Goal: Consume media (video, audio): Consume media (video, audio)

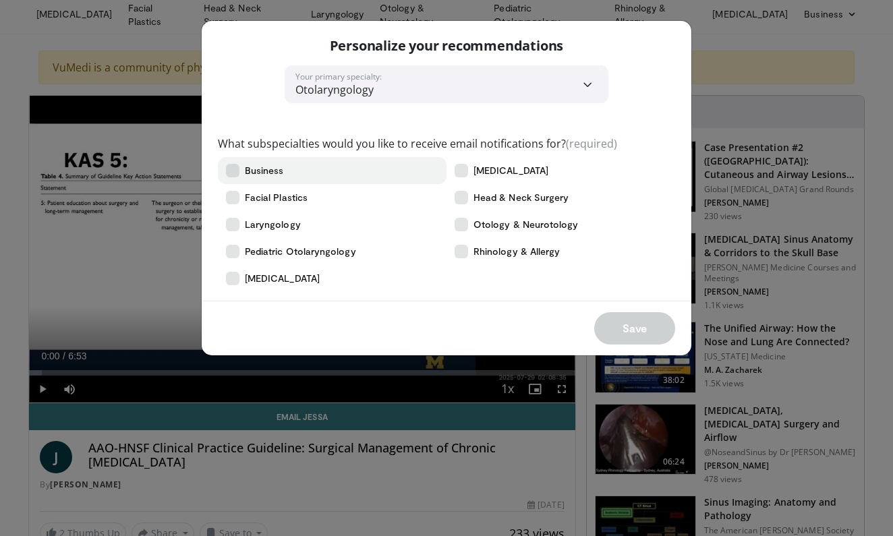
click at [227, 171] on icon at bounding box center [232, 170] width 13 height 13
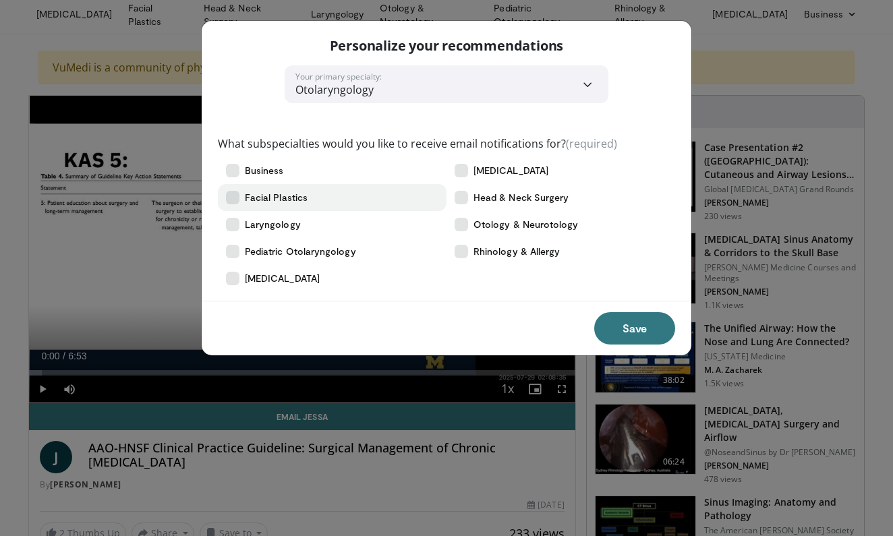
click at [231, 197] on icon at bounding box center [232, 197] width 13 height 13
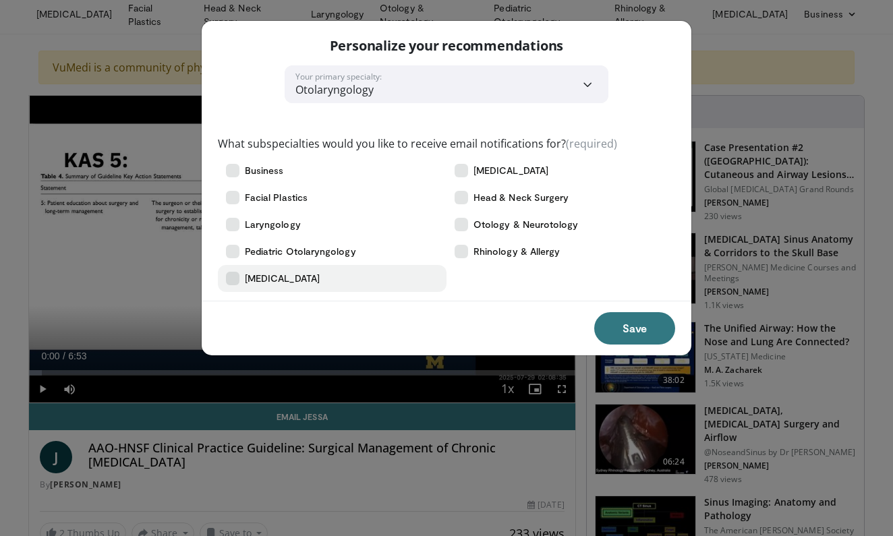
click at [233, 285] on icon at bounding box center [232, 278] width 13 height 13
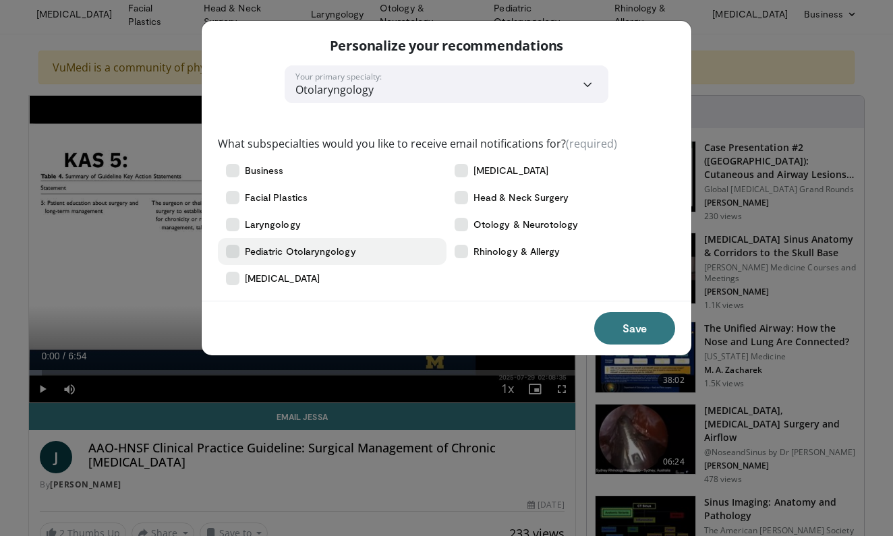
click at [234, 262] on label "Pediatric Otolaryngology" at bounding box center [332, 251] width 229 height 27
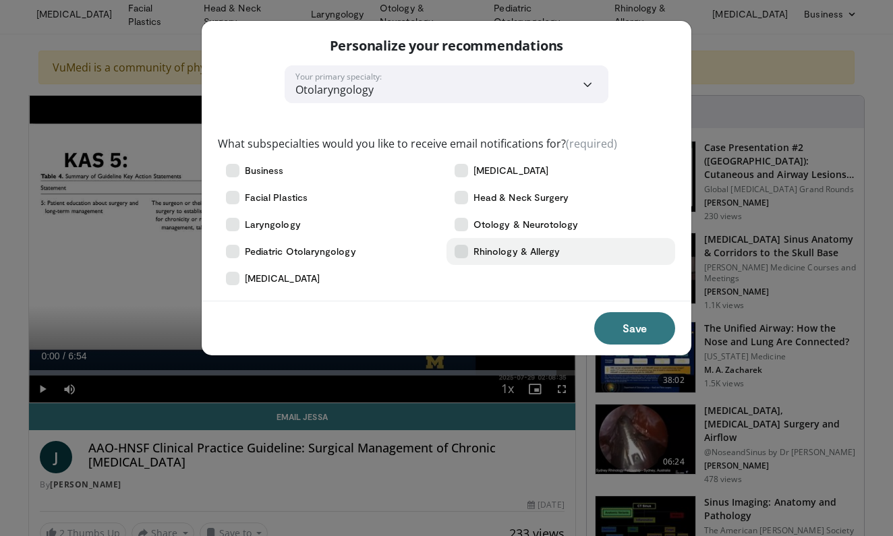
click at [464, 255] on icon at bounding box center [461, 251] width 13 height 13
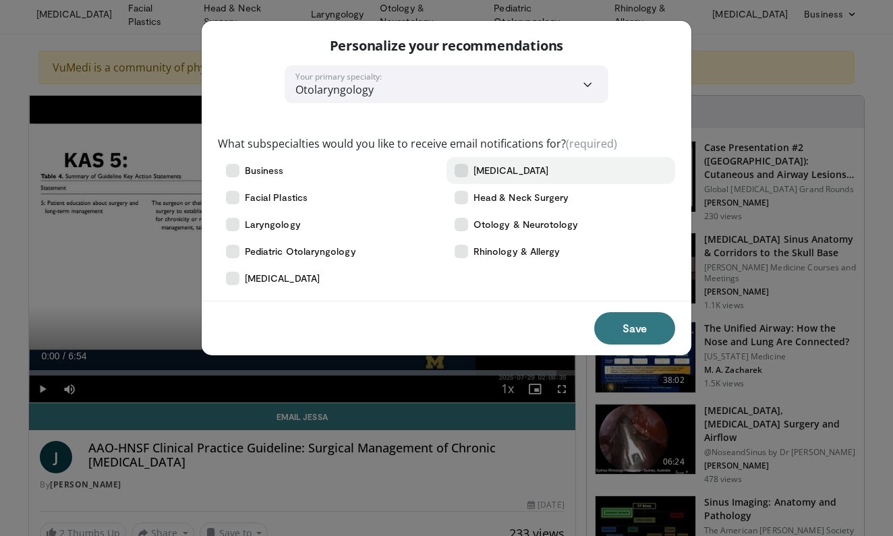
click at [465, 171] on icon at bounding box center [461, 170] width 13 height 13
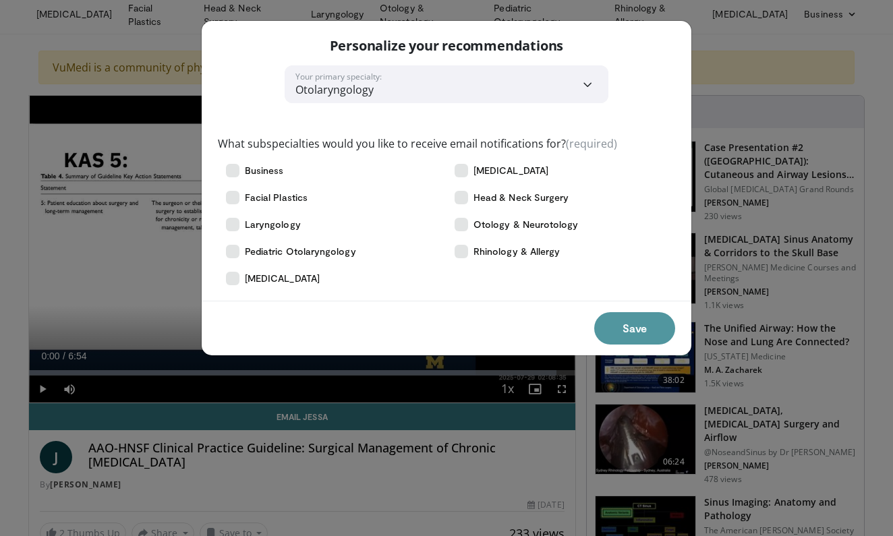
click at [619, 327] on button "Save" at bounding box center [634, 328] width 81 height 32
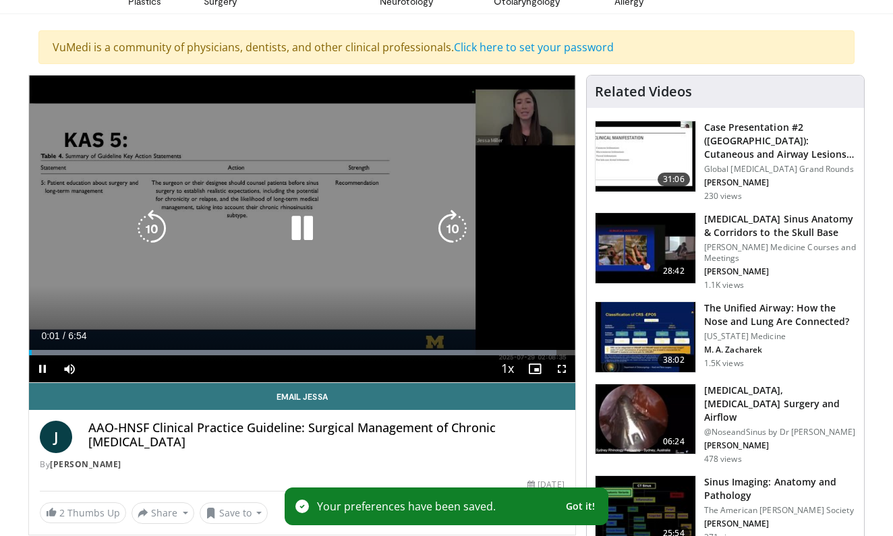
scroll to position [78, 0]
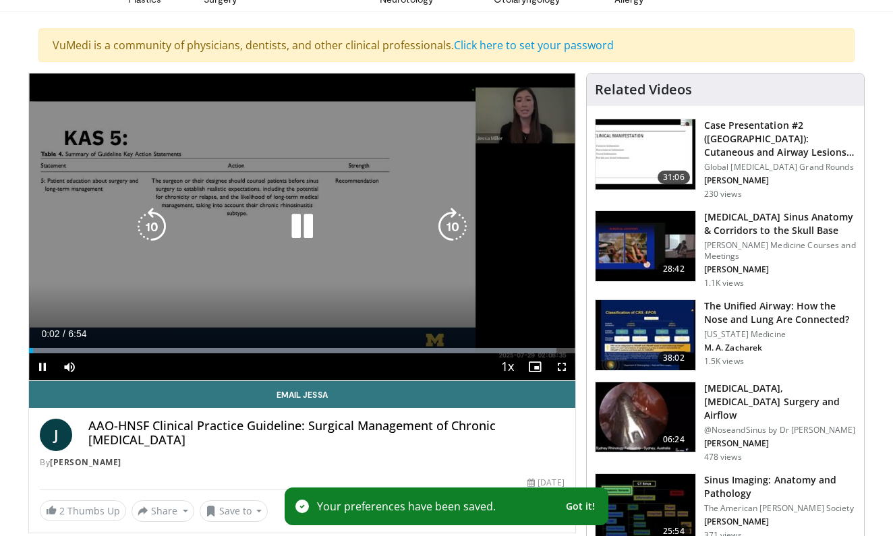
click at [302, 218] on icon "Video Player" at bounding box center [302, 227] width 38 height 38
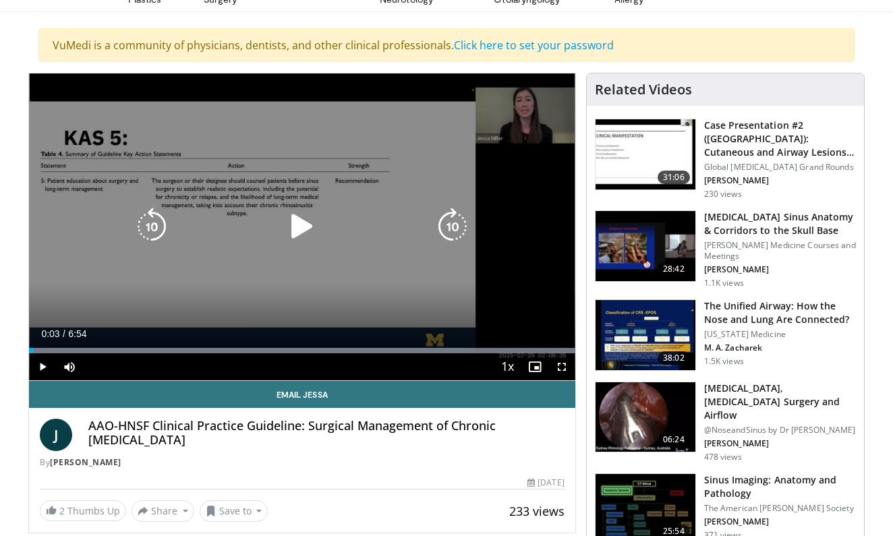
click at [309, 220] on icon "Video Player" at bounding box center [302, 227] width 38 height 38
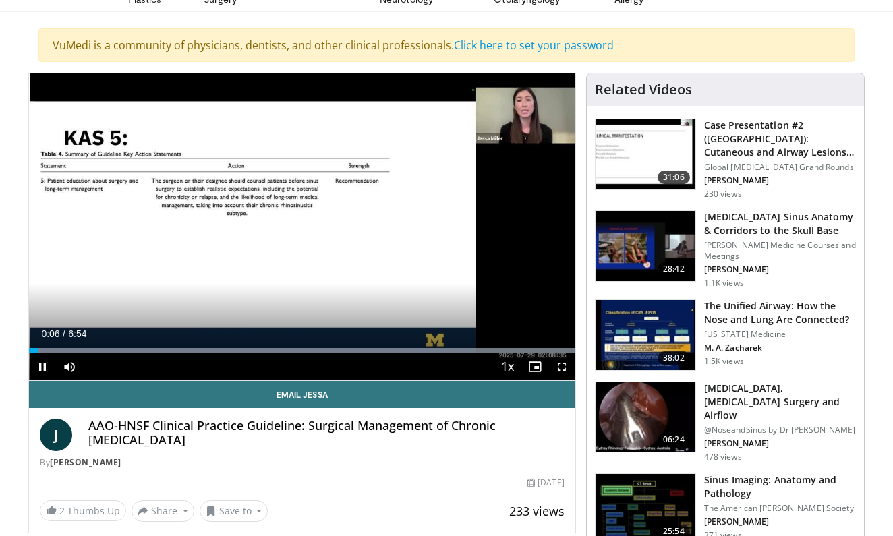
click at [561, 367] on span "Video Player" at bounding box center [561, 366] width 27 height 27
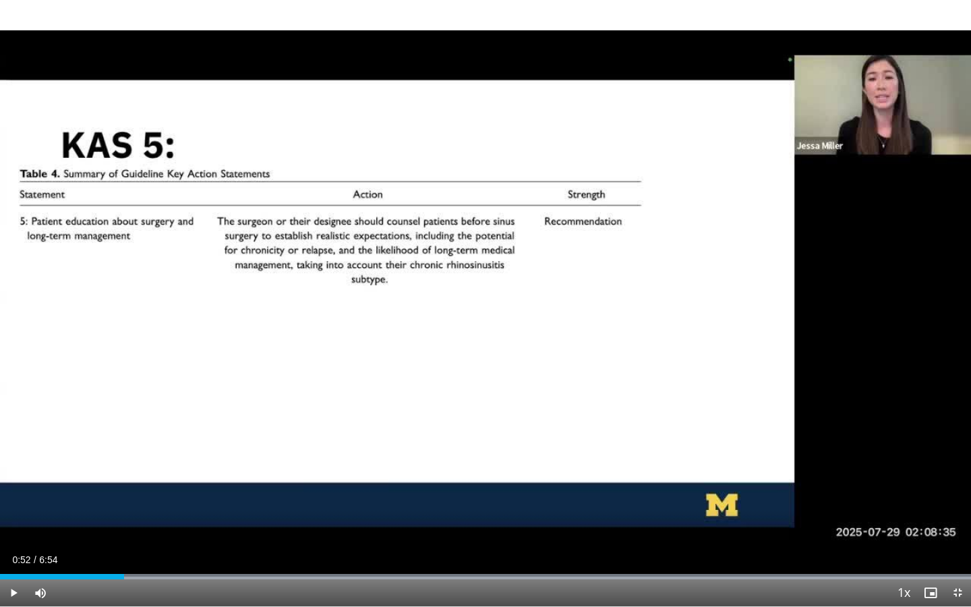
click at [14, 536] on span "Video Player" at bounding box center [13, 592] width 27 height 27
click at [14, 536] on video-js "**********" at bounding box center [485, 303] width 971 height 607
click at [15, 536] on span "Video Player" at bounding box center [13, 592] width 27 height 27
click at [16, 536] on span "Video Player" at bounding box center [13, 592] width 27 height 27
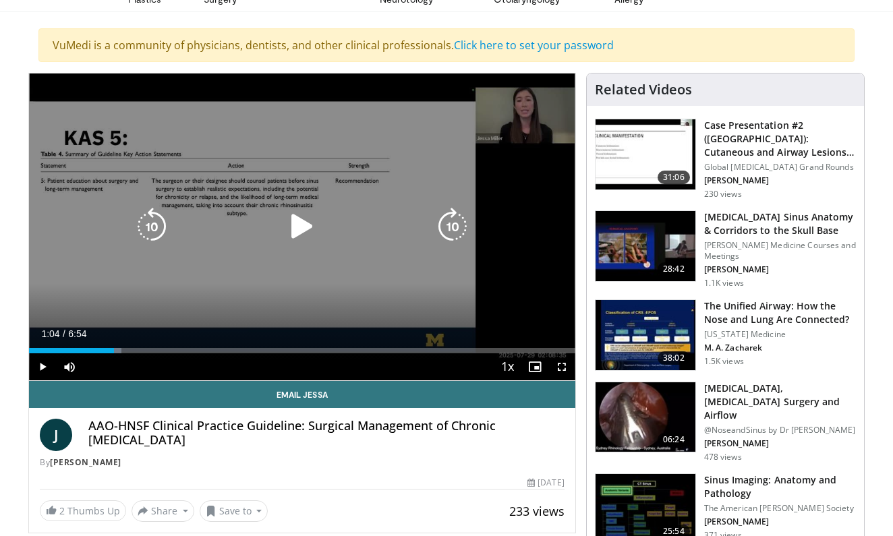
click at [289, 218] on icon "Video Player" at bounding box center [302, 227] width 38 height 38
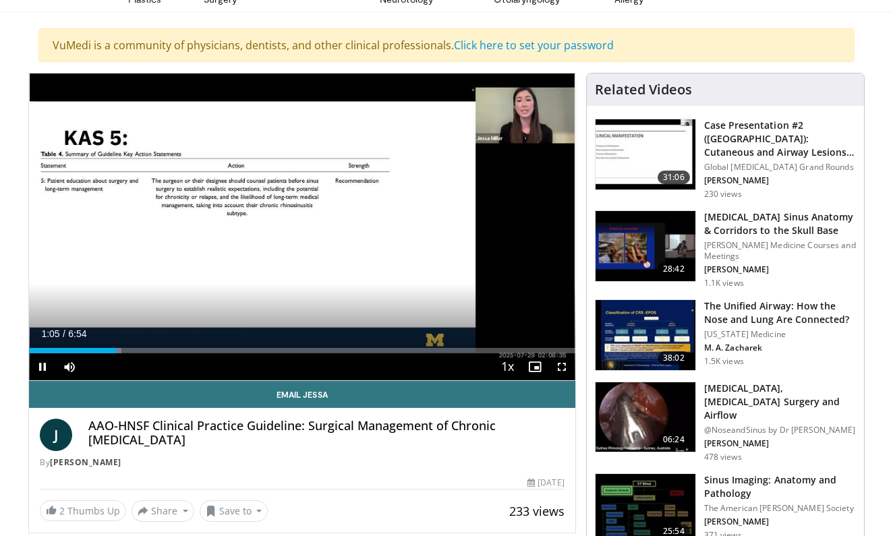
click at [563, 363] on span "Video Player" at bounding box center [561, 366] width 27 height 27
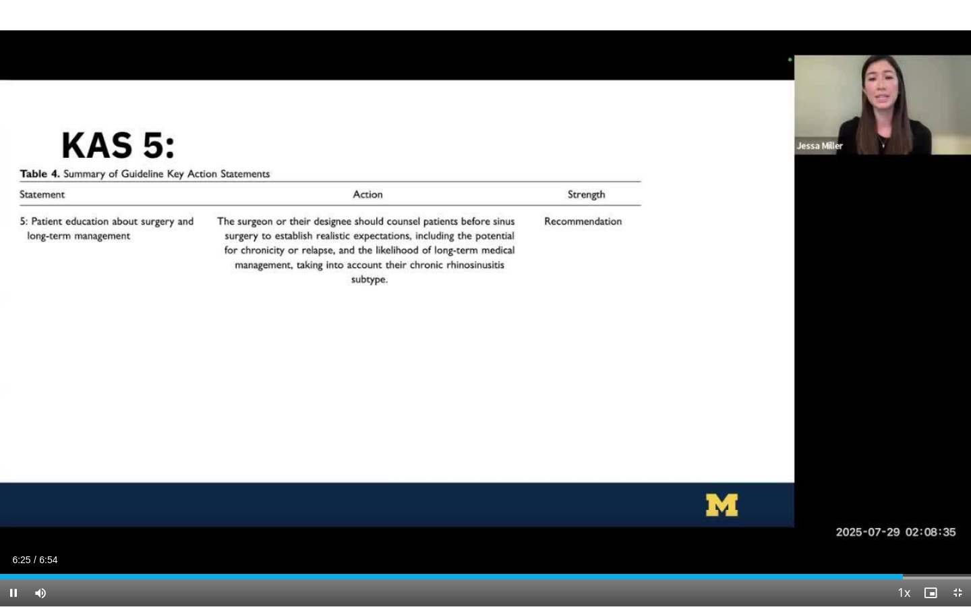
click at [893, 536] on span "Video Player" at bounding box center [957, 592] width 27 height 27
